Goal: Communication & Community: Answer question/provide support

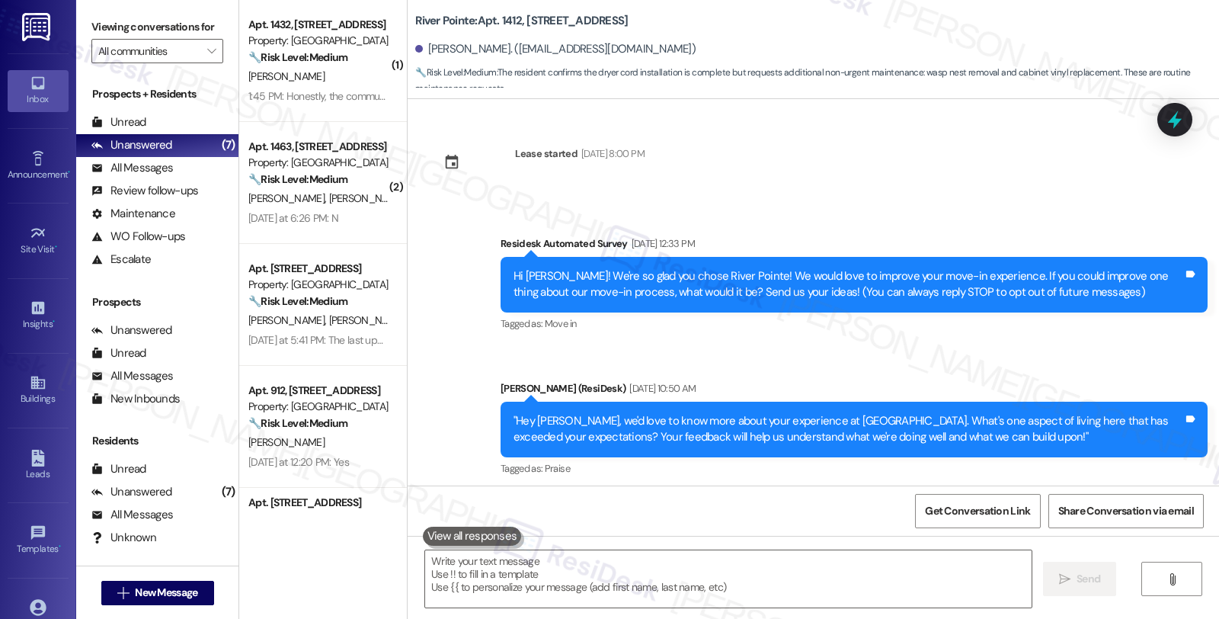
scroll to position [626, 0]
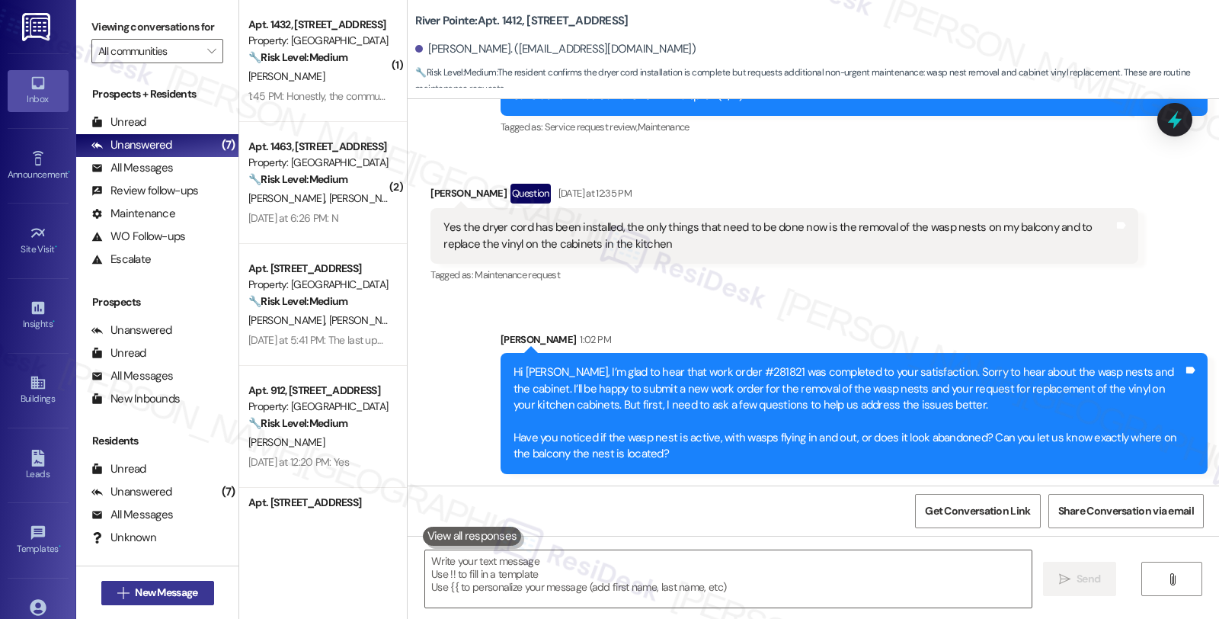
click at [181, 589] on span "New Message" at bounding box center [166, 593] width 62 height 16
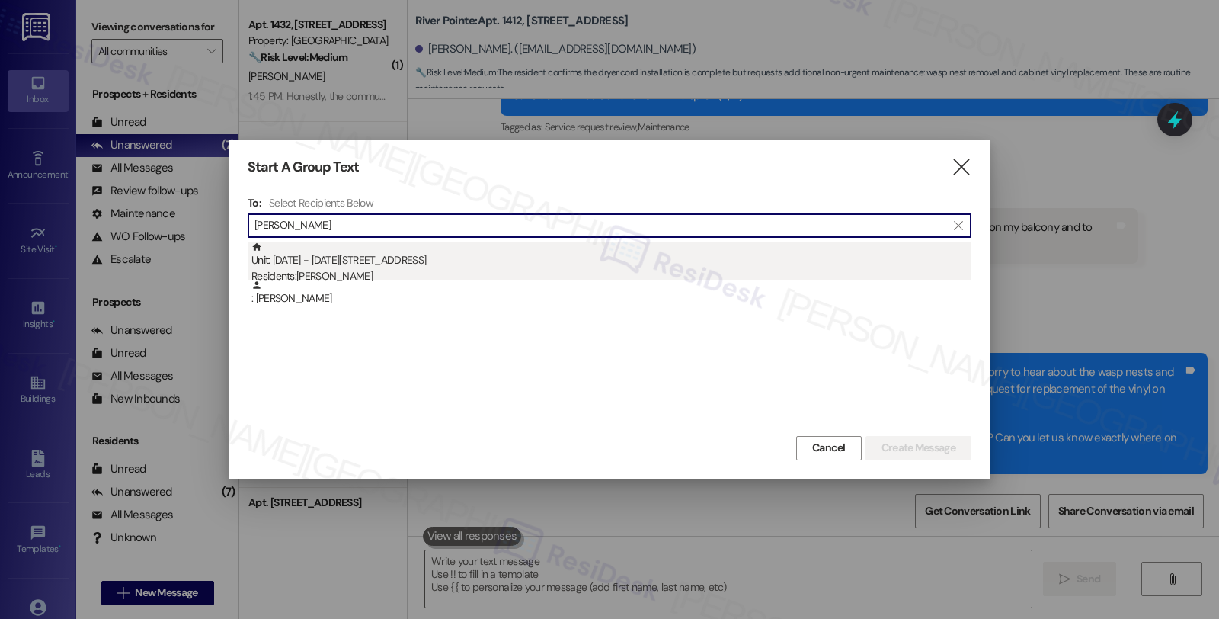
type input "[PERSON_NAME]"
click at [340, 262] on div "Unit: [DATE] - [DATE][STREET_ADDRESS] Residents: [PERSON_NAME]" at bounding box center [611, 263] width 720 height 43
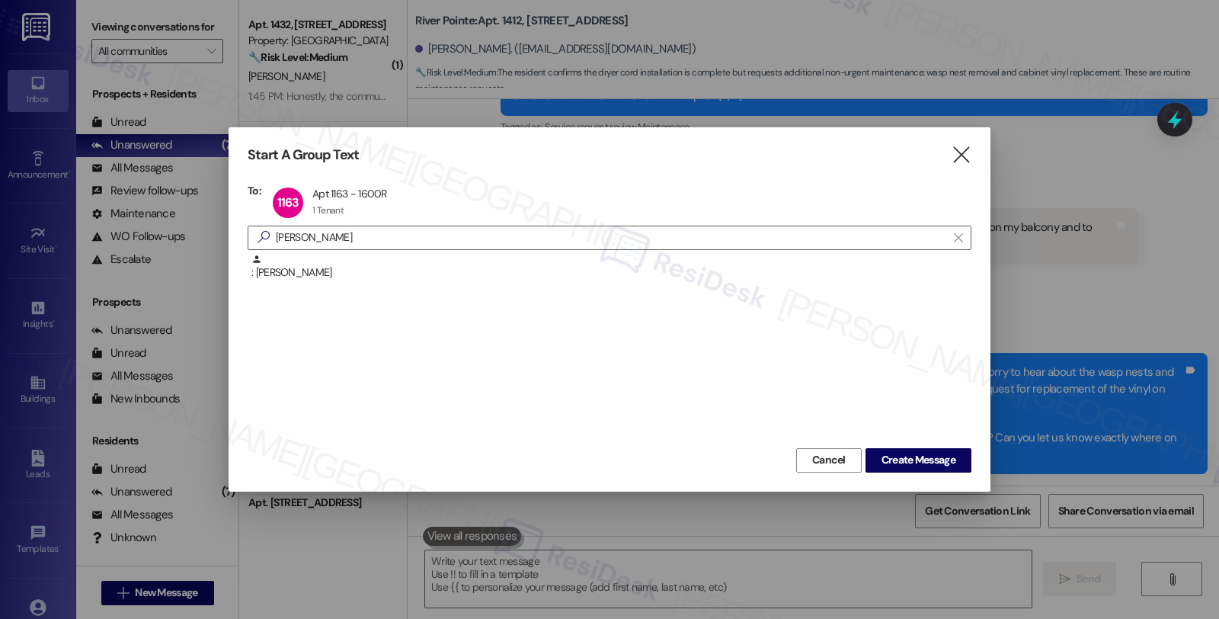
click at [893, 445] on div "Cancel Create Message" at bounding box center [610, 458] width 724 height 28
click at [894, 446] on div "Cancel Create Message" at bounding box center [610, 458] width 724 height 28
click at [897, 456] on span "Create Message" at bounding box center [919, 460] width 74 height 16
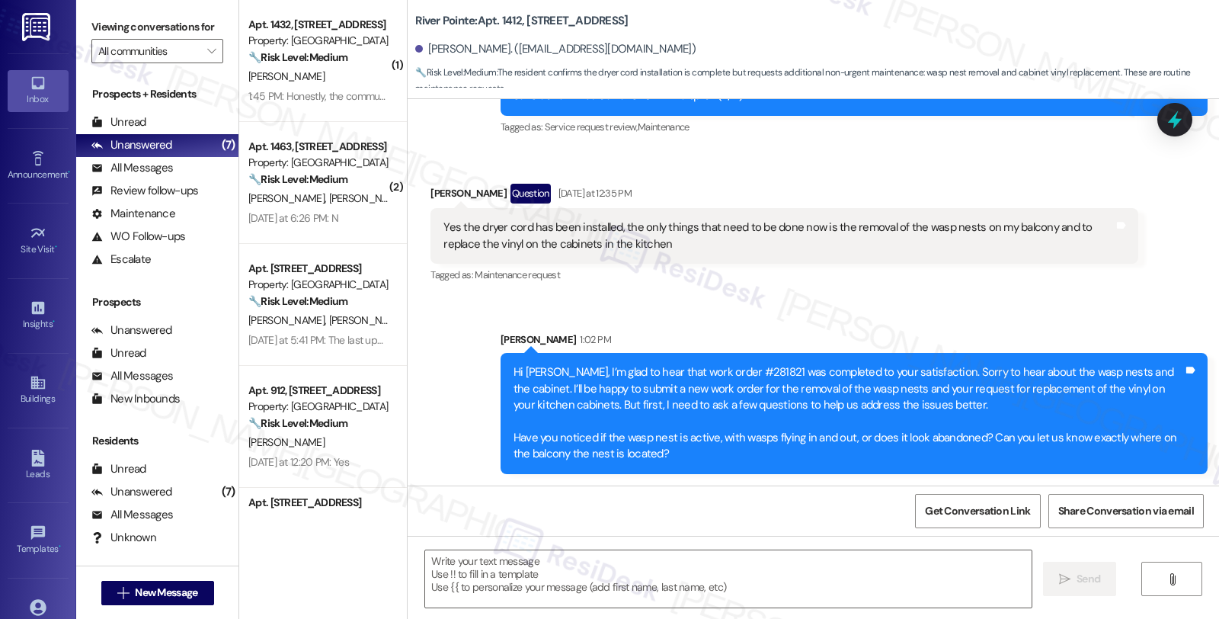
type textarea "Fetching suggested responses. Please feel free to read through the conversation…"
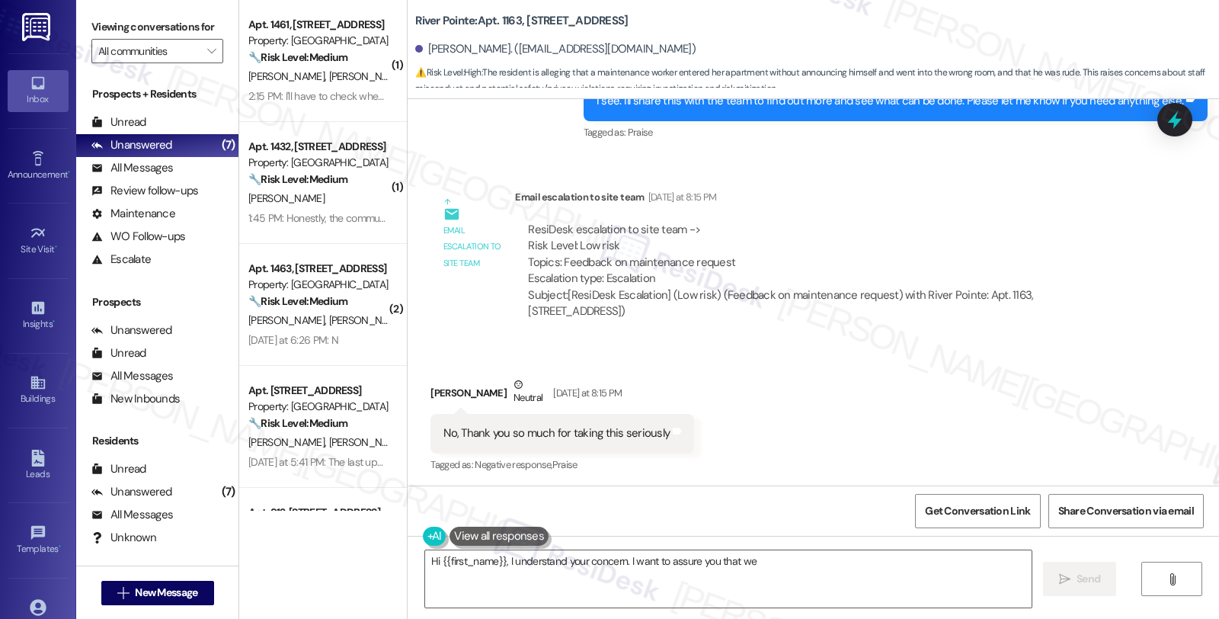
scroll to position [1674, 0]
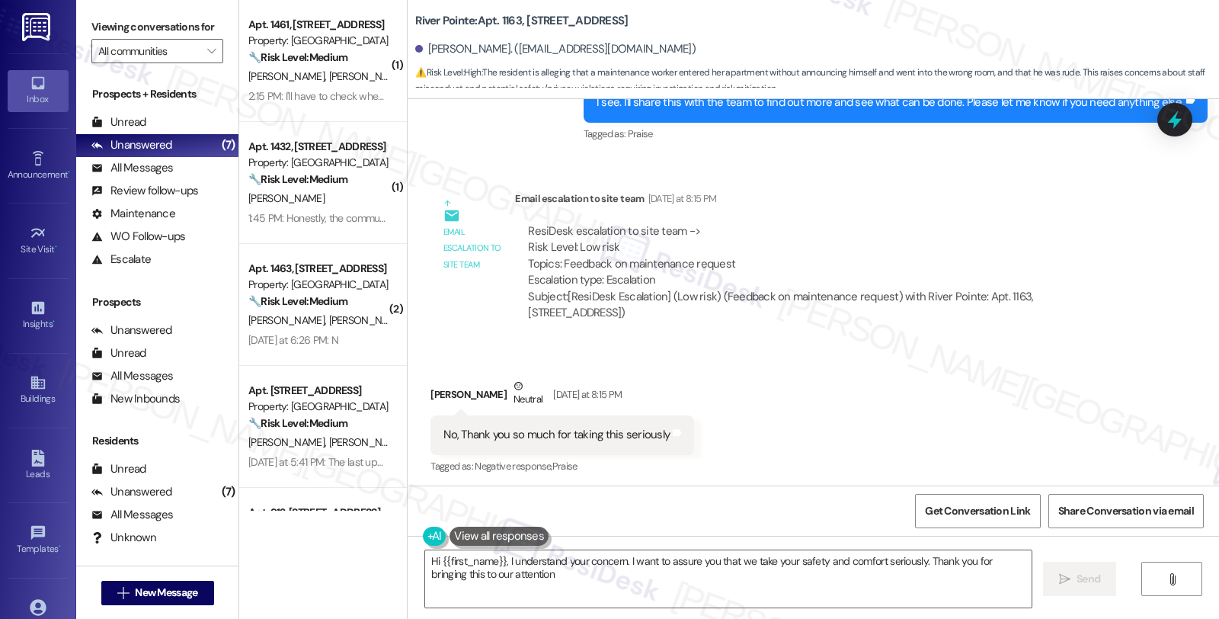
type textarea "Hi {{first_name}}, I understand your concern. I want to assure you that we take…"
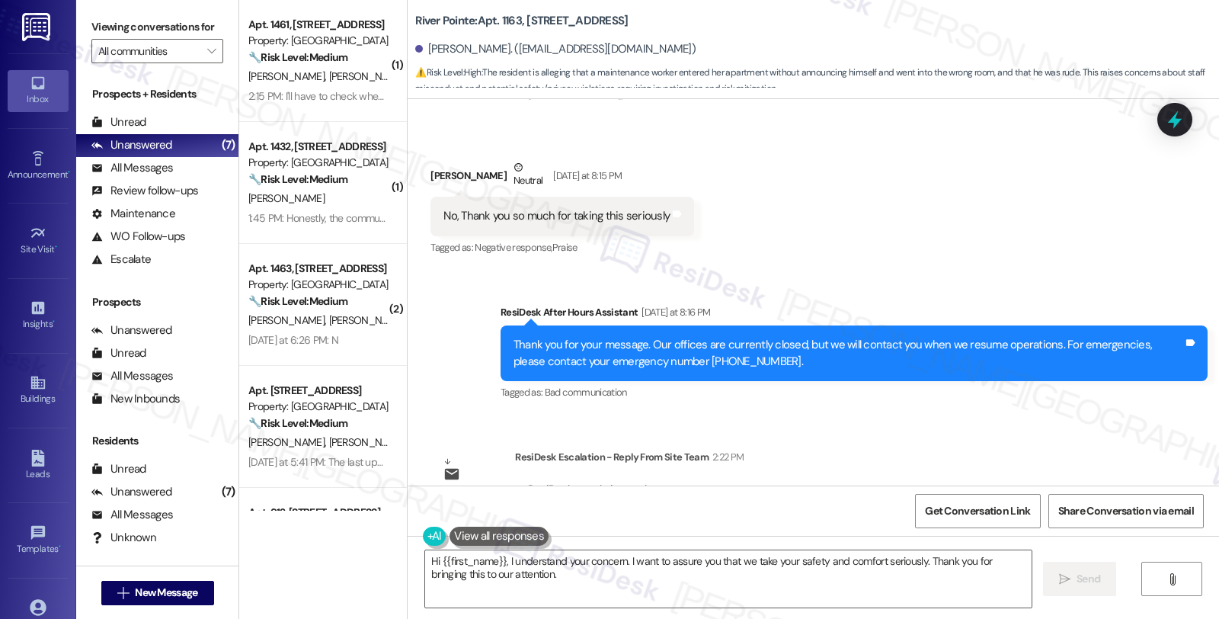
scroll to position [1928, 0]
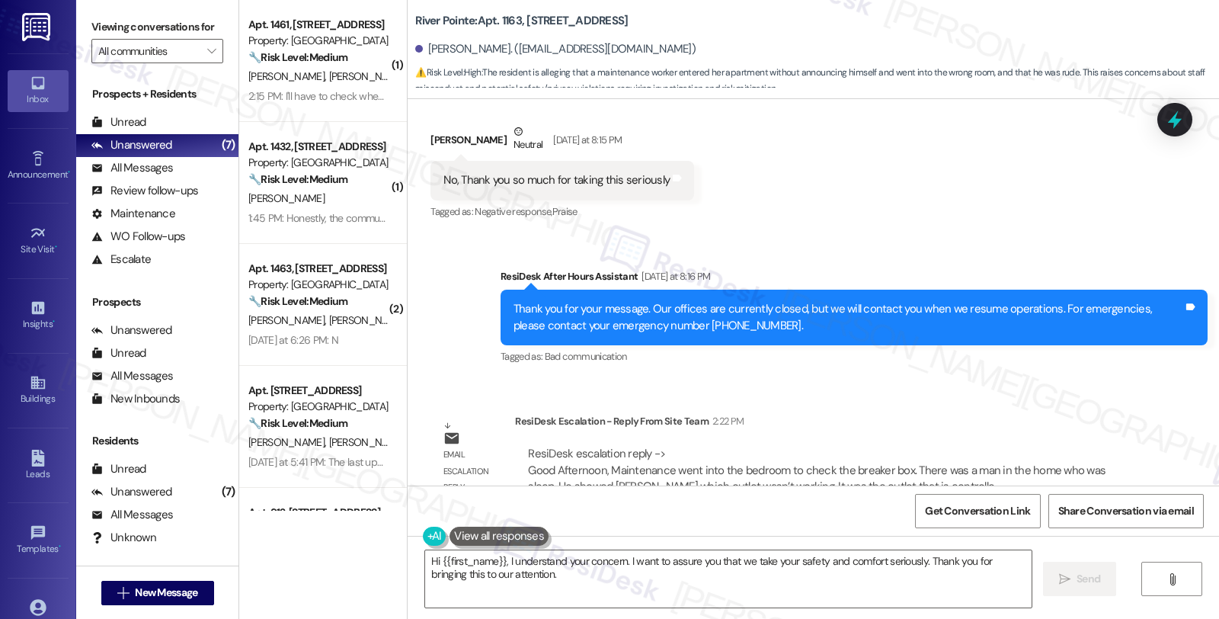
click at [988, 348] on div "Lease started [DATE] 8:00 PM Announcement, sent via SMS [PERSON_NAME] (ResiDesk…" at bounding box center [814, 292] width 812 height 386
click at [1037, 177] on div "Received via SMS [PERSON_NAME] Neutral [DATE] at 8:15 PM No, Thank you so much …" at bounding box center [814, 161] width 812 height 145
click at [979, 169] on div "Received via SMS [PERSON_NAME] Neutral [DATE] at 8:15 PM No, Thank you so much …" at bounding box center [814, 161] width 812 height 145
click at [38, 404] on div "Buildings" at bounding box center [38, 398] width 76 height 15
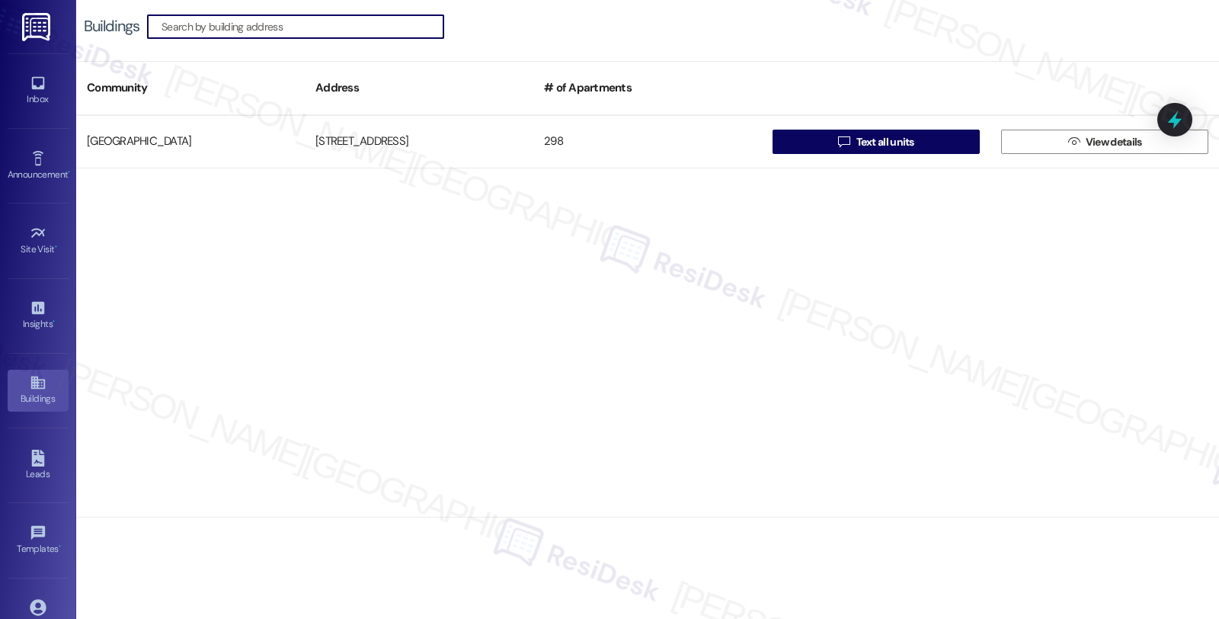
click at [311, 24] on input at bounding box center [303, 26] width 282 height 21
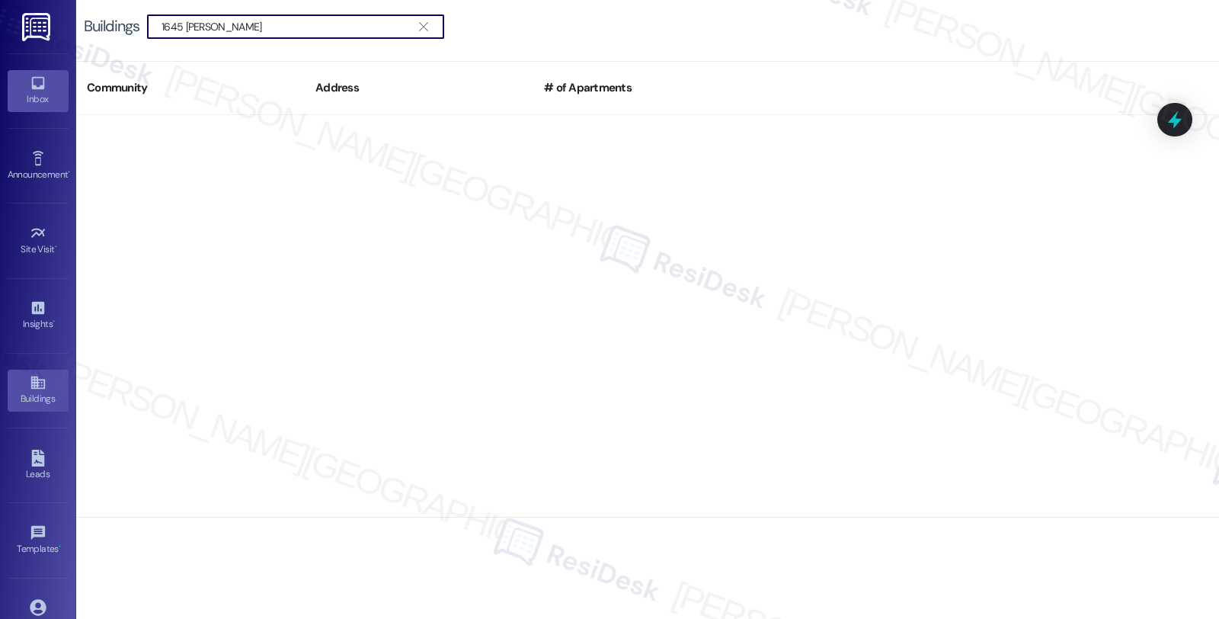
type input "1645 [PERSON_NAME]"
click at [47, 92] on div "Inbox" at bounding box center [38, 98] width 76 height 15
